Goal: Task Accomplishment & Management: Complete application form

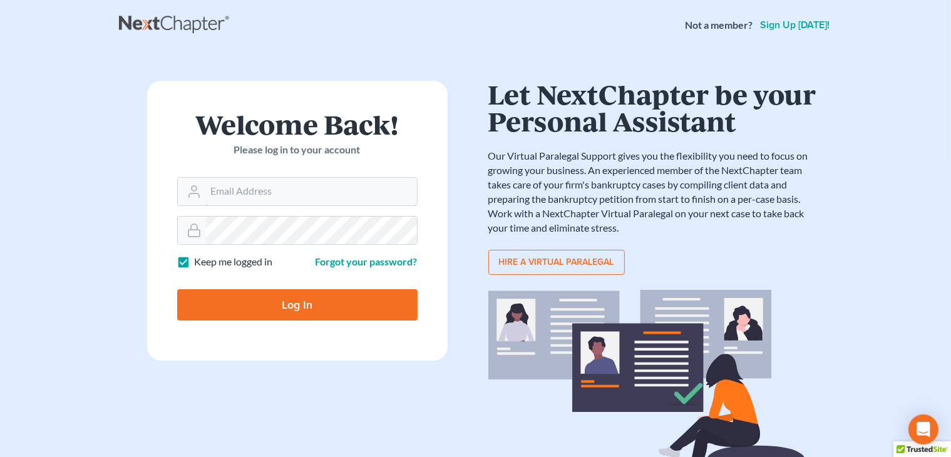
type input "[PERSON_NAME][EMAIL_ADDRESS][DOMAIN_NAME]"
click at [350, 309] on input "Log In" at bounding box center [297, 304] width 240 height 31
type input "Thinking..."
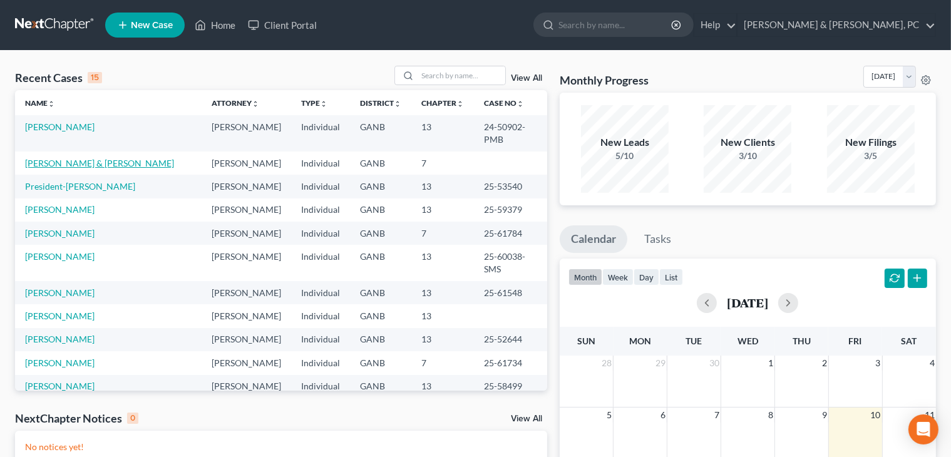
click at [78, 158] on link "[PERSON_NAME] & [PERSON_NAME]" at bounding box center [99, 163] width 149 height 11
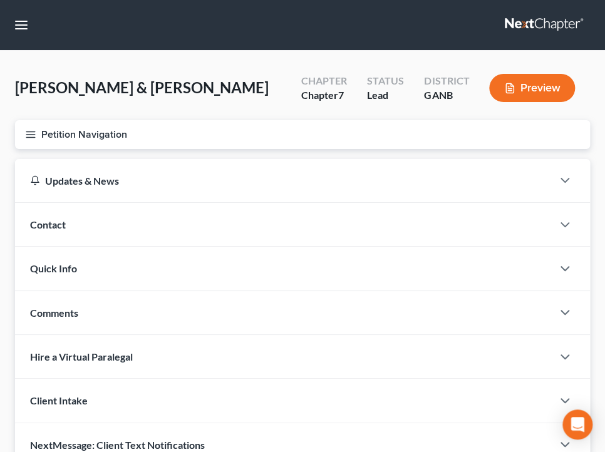
click at [95, 140] on button "Petition Navigation" at bounding box center [302, 134] width 575 height 29
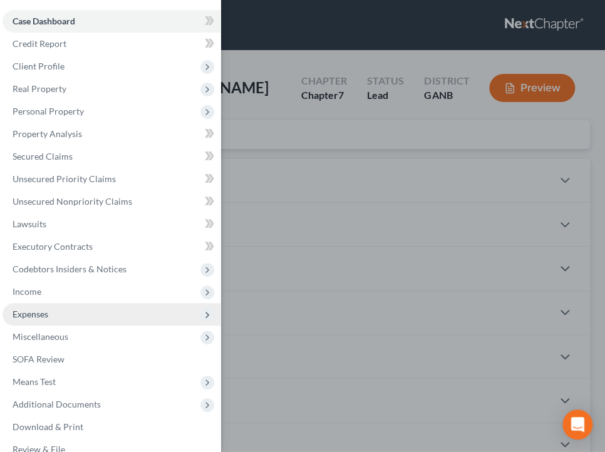
click at [49, 319] on span "Expenses" at bounding box center [112, 314] width 218 height 23
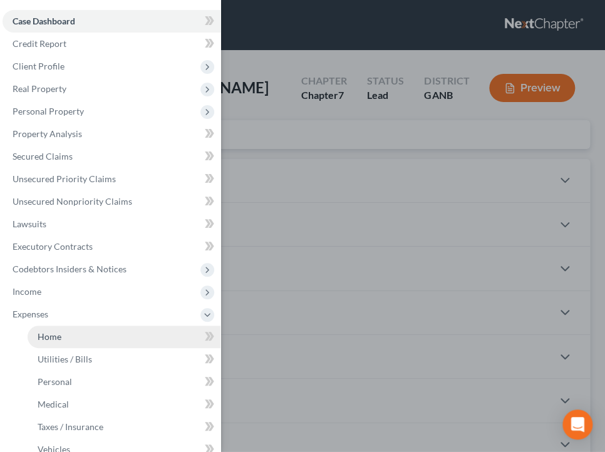
click at [54, 336] on span "Home" at bounding box center [50, 336] width 24 height 11
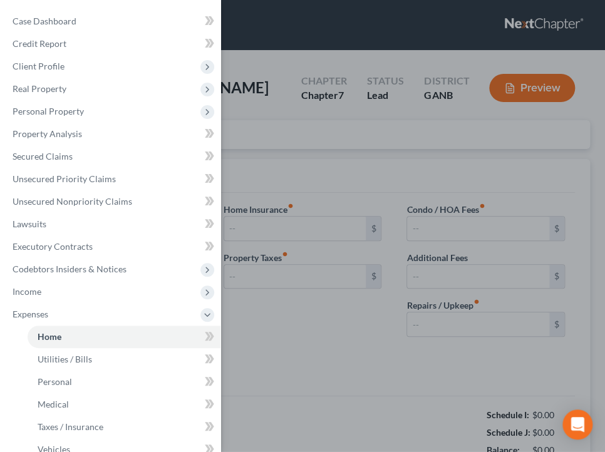
type input "0.00"
radio input "true"
type input "0.00"
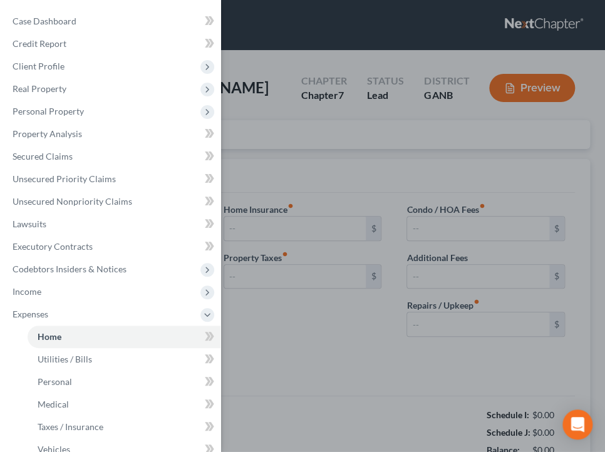
type input "0.00"
click at [354, 162] on div "Case Dashboard Payments Invoices Payments Payments Credit Report Client Profile" at bounding box center [302, 226] width 605 height 452
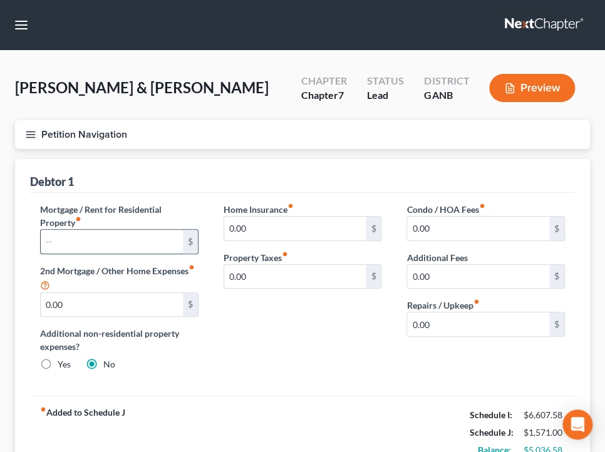
click at [113, 250] on input "text" at bounding box center [112, 242] width 142 height 24
click at [122, 246] on input "text" at bounding box center [112, 242] width 142 height 24
type input "1,800"
click at [605, 366] on html "Home New Case Client Portal Blevins & Hong, PC shong@cobbcountylaw.com My Accou…" at bounding box center [302, 278] width 605 height 557
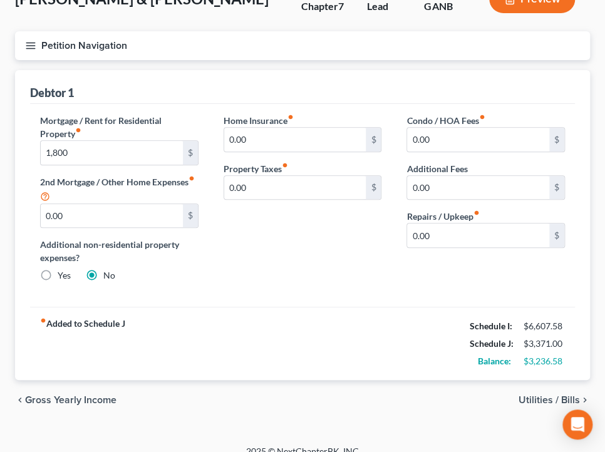
scroll to position [104, 0]
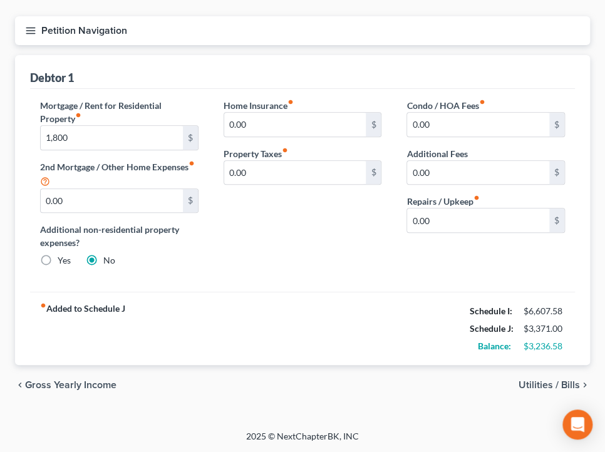
click at [521, 380] on span "Utilities / Bills" at bounding box center [548, 385] width 61 height 10
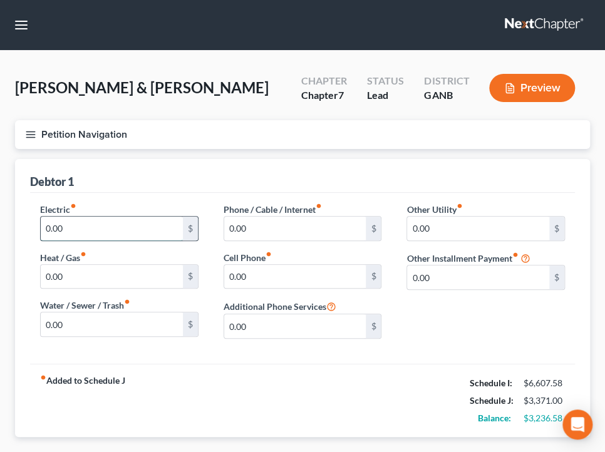
click at [78, 218] on input "0.00" at bounding box center [112, 229] width 142 height 24
click at [78, 217] on input "0.00" at bounding box center [112, 229] width 142 height 24
type input "147.13"
type input "50"
type input "60"
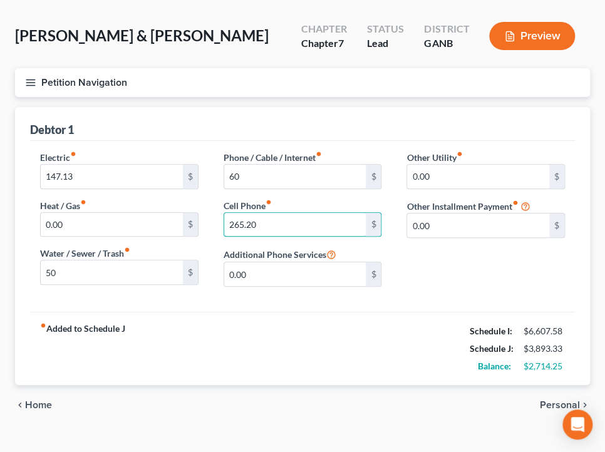
scroll to position [71, 0]
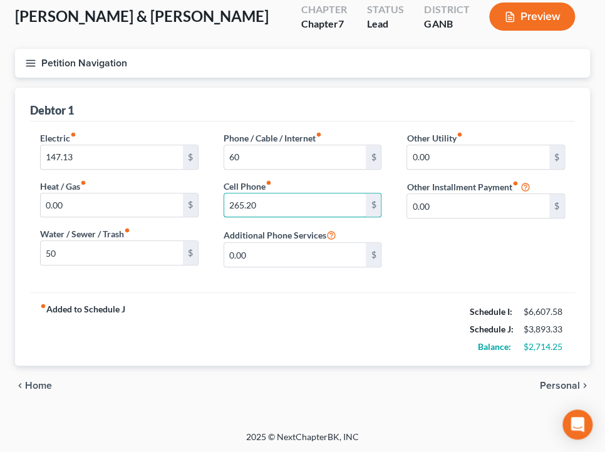
type input "265.20"
click at [557, 384] on span "Personal" at bounding box center [560, 386] width 40 height 10
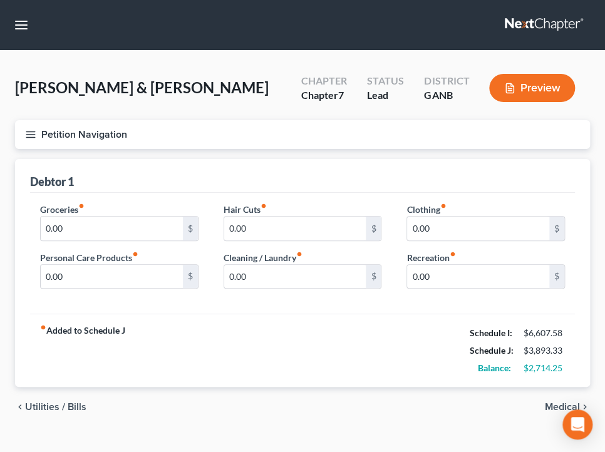
click at [553, 404] on span "Medical" at bounding box center [562, 407] width 35 height 10
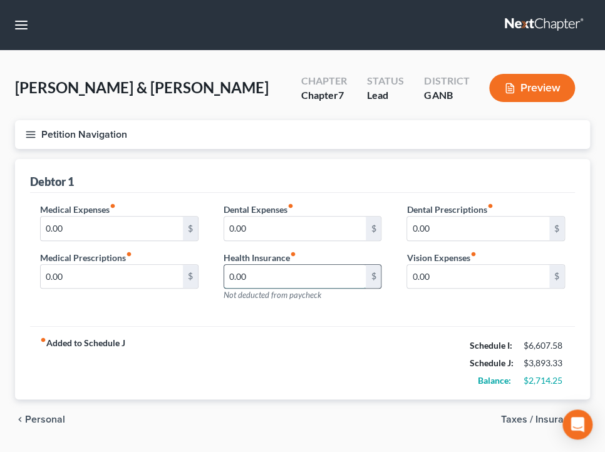
click at [273, 275] on input "0.00" at bounding box center [295, 277] width 142 height 24
type input "148.78"
click at [518, 423] on span "Taxes / Insurance" at bounding box center [540, 419] width 79 height 10
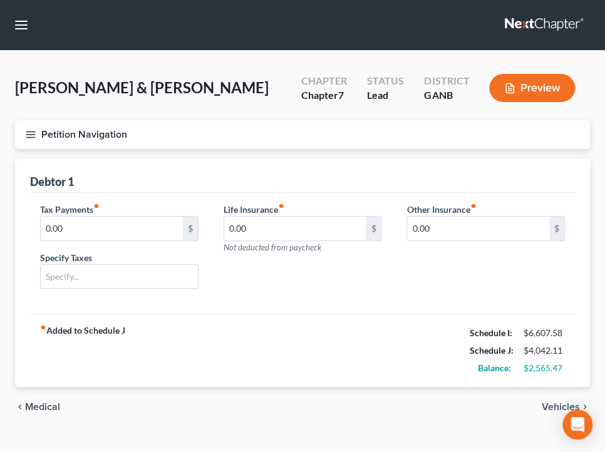
click at [550, 411] on span "Vehicles" at bounding box center [561, 407] width 38 height 10
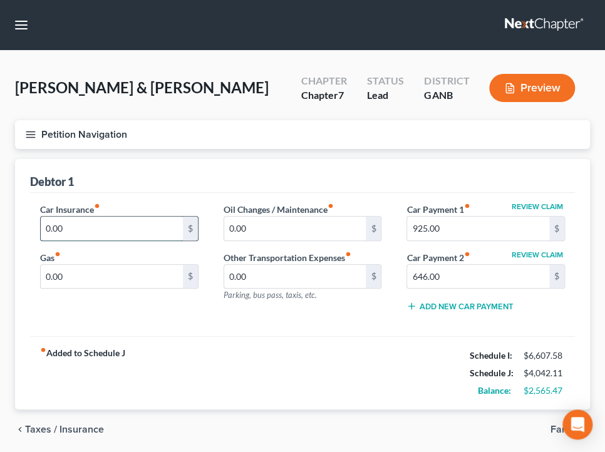
click at [116, 226] on input "0.00" at bounding box center [112, 229] width 142 height 24
type input "241.41"
type input "990.69"
click at [446, 240] on div "Review Claim Car Payment 1 fiber_manual_record 925.00 $ Review Claim Car Paymen…" at bounding box center [485, 262] width 183 height 119
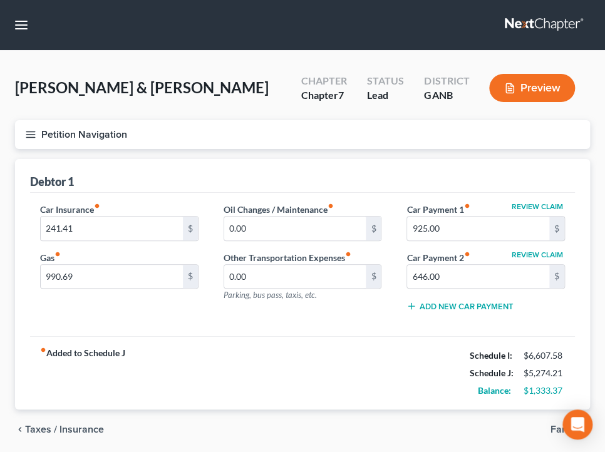
click at [445, 242] on div "Review Claim Car Payment 1 fiber_manual_record 925.00 $ Review Claim Car Paymen…" at bounding box center [485, 262] width 183 height 119
click at [449, 232] on input "925.00" at bounding box center [478, 229] width 142 height 24
type input "1,826.35"
click at [401, 316] on div "Review Claim Car Payment 1 fiber_manual_record 1,826.35 $ Review Claim Car Paym…" at bounding box center [485, 262] width 183 height 119
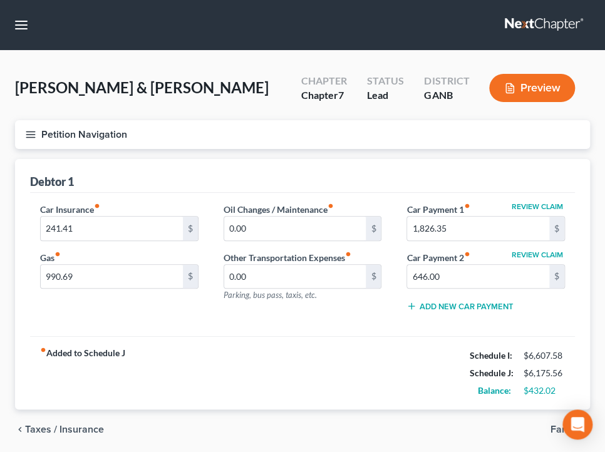
click at [300, 333] on div "Car Insurance fiber_manual_record 241.41 $ Gas fiber_manual_record 990.69 $ Oil…" at bounding box center [302, 265] width 545 height 144
click at [125, 230] on input "241.41" at bounding box center [112, 229] width 142 height 24
type input "990.69"
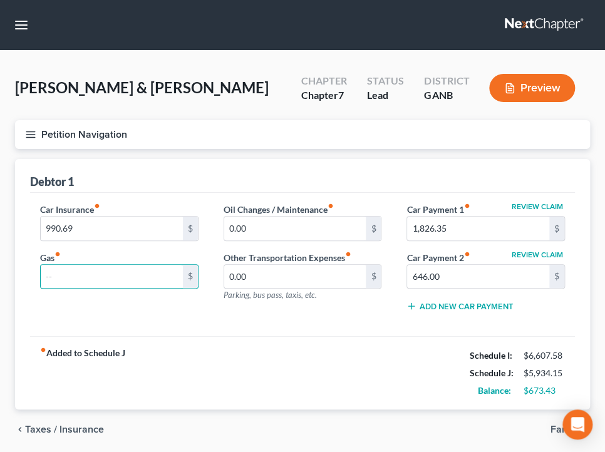
click at [98, 431] on span "Taxes / Insurance" at bounding box center [64, 429] width 79 height 10
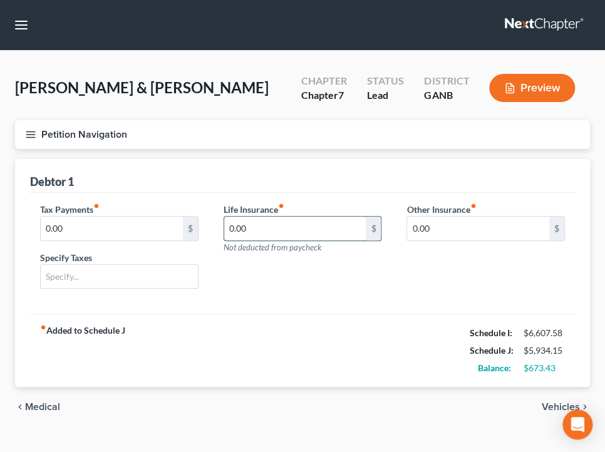
click at [264, 230] on input "0.00" at bounding box center [295, 229] width 142 height 24
type input "241.41"
click at [361, 324] on div "fiber_manual_record Added to Schedule J Schedule I: $6,607.58 Schedule J: $6,17…" at bounding box center [302, 350] width 545 height 73
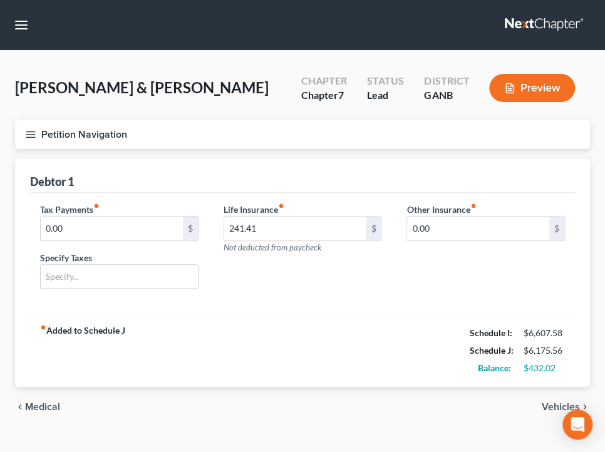
click at [271, 129] on button "Petition Navigation" at bounding box center [302, 134] width 575 height 29
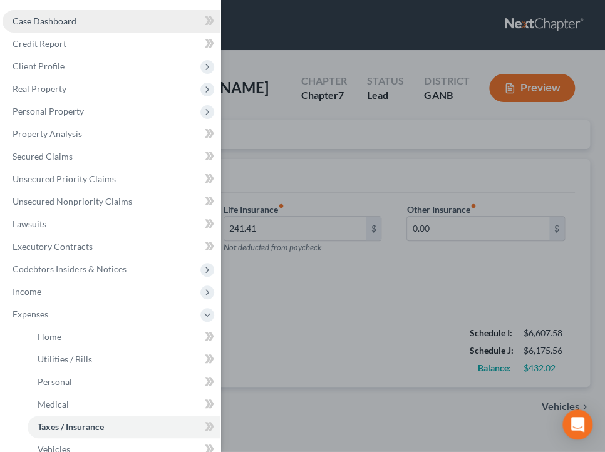
click at [75, 24] on link "Case Dashboard" at bounding box center [112, 21] width 218 height 23
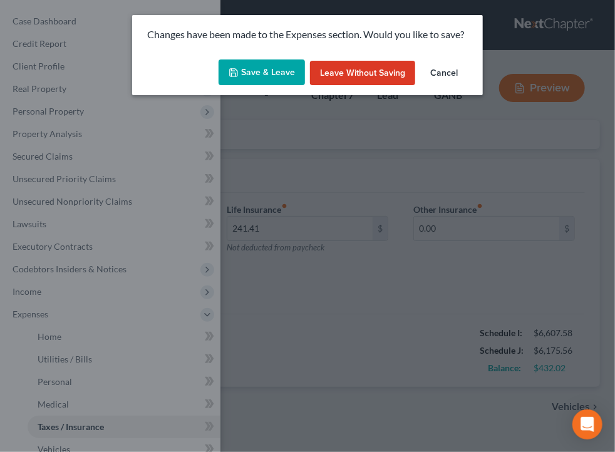
click at [294, 69] on button "Save & Leave" at bounding box center [261, 72] width 86 height 26
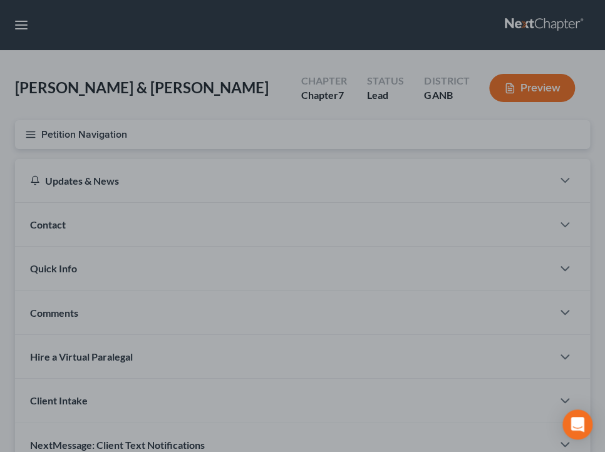
click at [331, 140] on div at bounding box center [302, 226] width 605 height 452
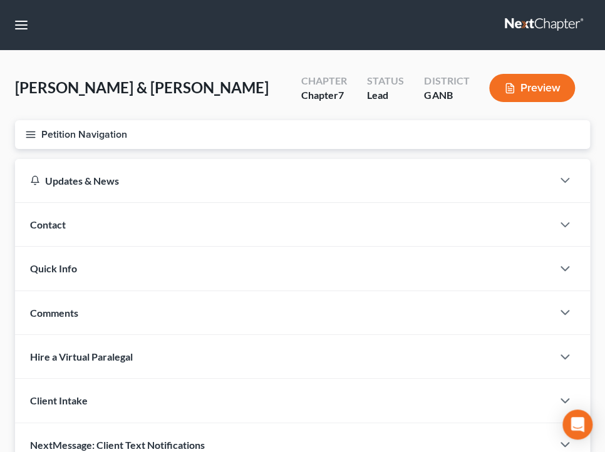
click at [351, 105] on div "Chapter Chapter 7" at bounding box center [324, 89] width 66 height 37
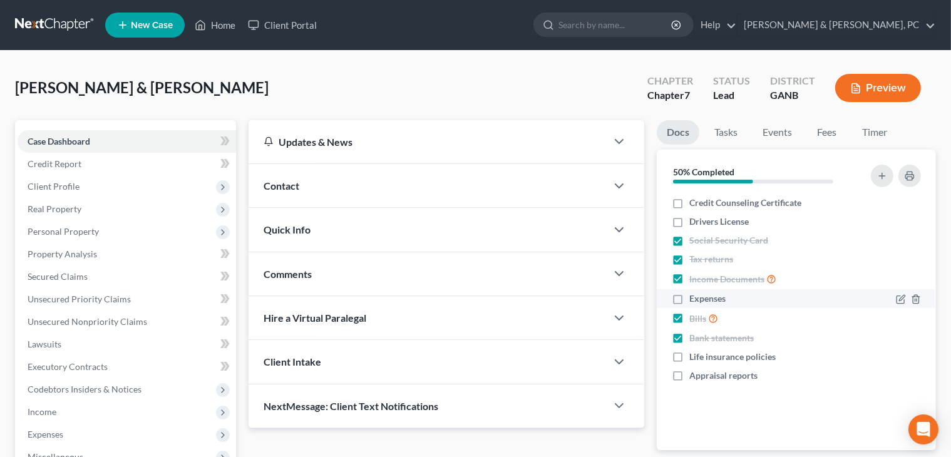
click at [614, 298] on label "Expenses" at bounding box center [707, 298] width 36 height 13
click at [614, 298] on input "Expenses" at bounding box center [698, 296] width 8 height 8
checkbox input "true"
click at [614, 359] on label "Life insurance policies" at bounding box center [732, 357] width 86 height 13
click at [614, 359] on input "Life insurance policies" at bounding box center [698, 355] width 8 height 8
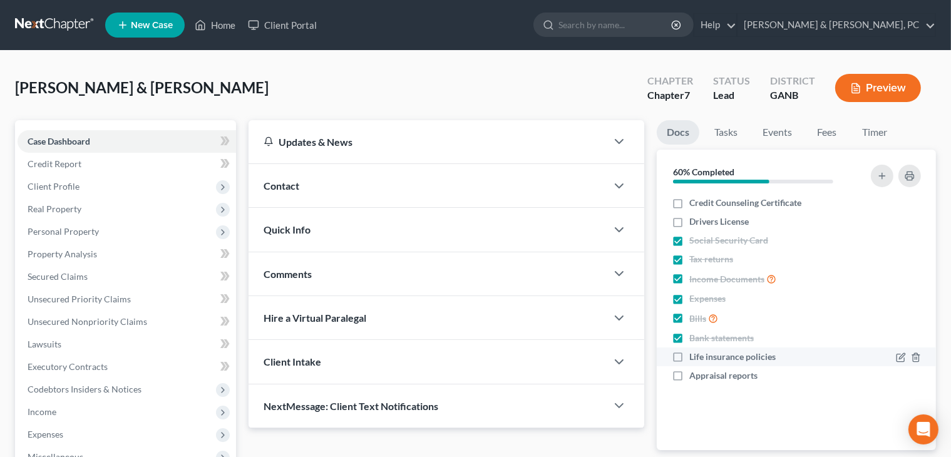
checkbox input "true"
click at [68, 21] on link at bounding box center [55, 25] width 80 height 23
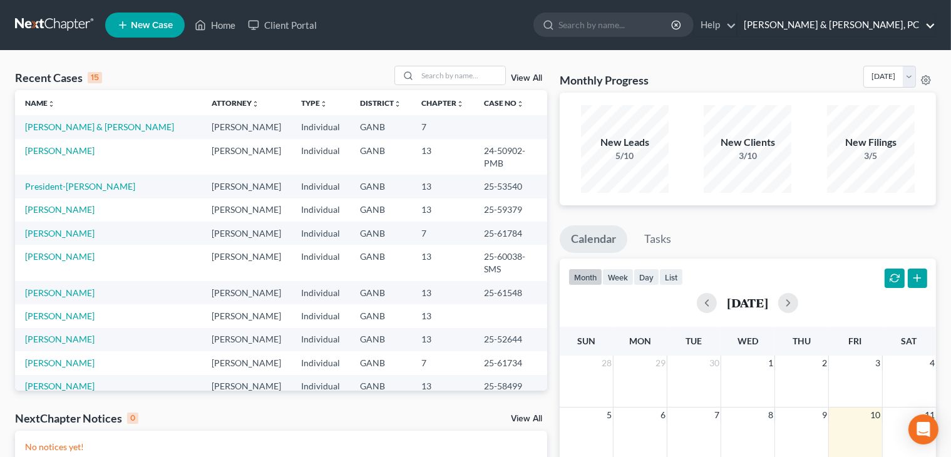
click at [886, 18] on link "Blevins & Hong, PC" at bounding box center [836, 25] width 198 height 23
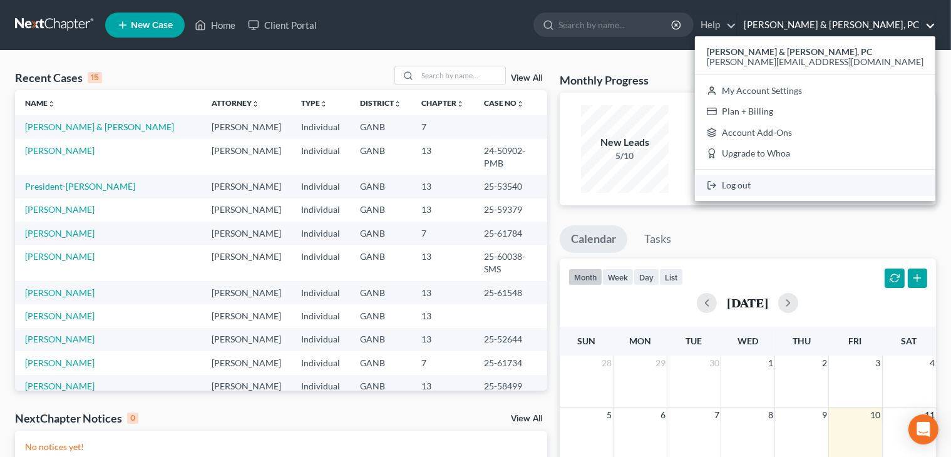
click at [839, 183] on link "Log out" at bounding box center [815, 185] width 240 height 21
